Goal: Task Accomplishment & Management: Use online tool/utility

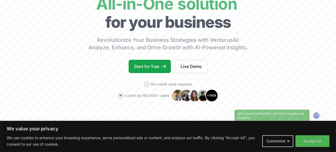
scroll to position [53, 0]
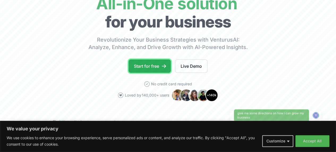
click at [150, 70] on link "Start for free" at bounding box center [150, 65] width 42 height 13
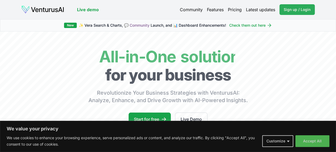
click at [294, 9] on span "Sign up / Login" at bounding box center [297, 9] width 27 height 5
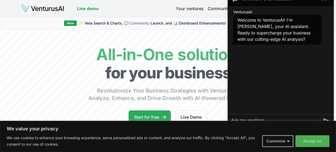
scroll to position [44, 0]
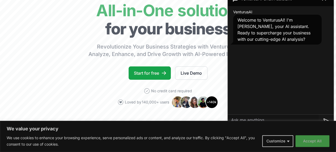
click at [304, 141] on button "Accept All" at bounding box center [313, 141] width 34 height 12
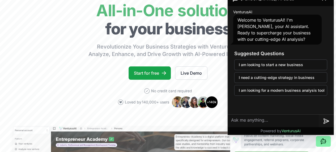
click at [253, 119] on textarea at bounding box center [273, 120] width 91 height 13
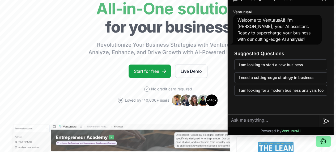
scroll to position [37, 0]
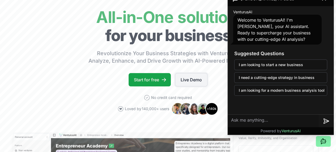
click at [198, 86] on link "Live Demo" at bounding box center [191, 79] width 32 height 13
